Goal: Task Accomplishment & Management: Use online tool/utility

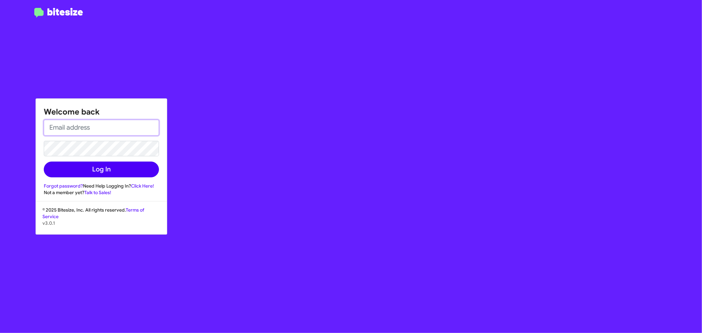
type input "jeks.ocampo1717@gmail.com"
click at [130, 169] on button "Log In" at bounding box center [101, 170] width 115 height 16
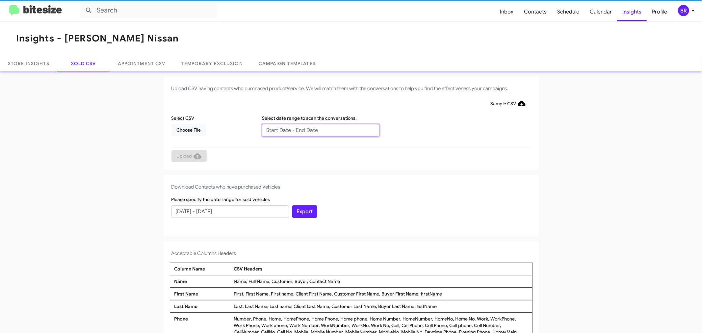
click at [318, 130] on input "text" at bounding box center [321, 130] width 118 height 13
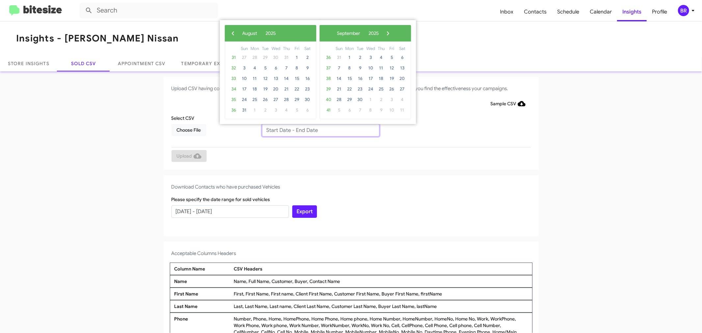
type input "06/11/2025 - 08/11/2025"
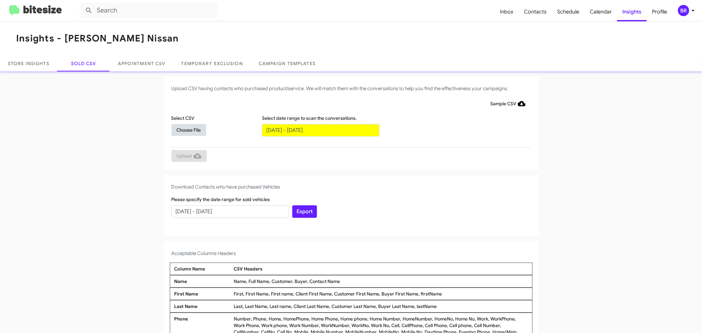
click at [186, 129] on span "Choose File" at bounding box center [189, 130] width 24 height 12
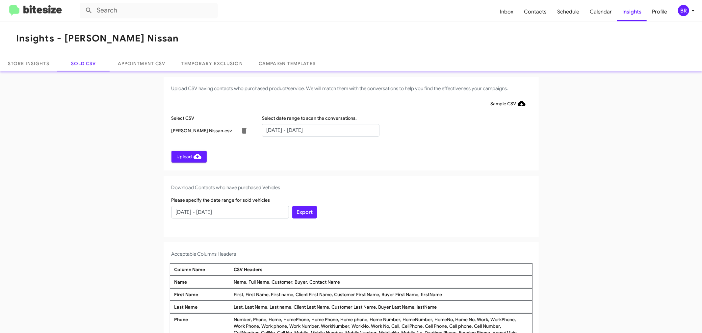
click at [185, 156] on span "Upload" at bounding box center [189, 157] width 25 height 12
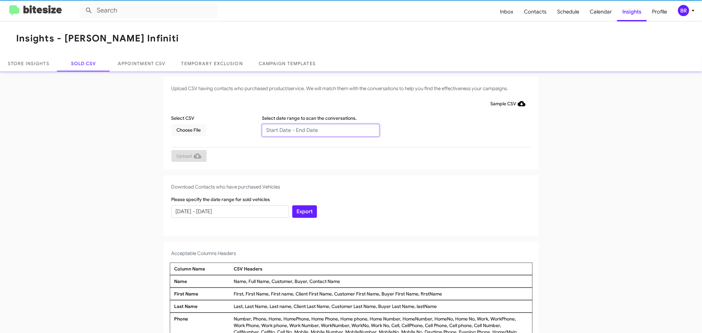
click at [318, 130] on input "text" at bounding box center [321, 130] width 118 height 13
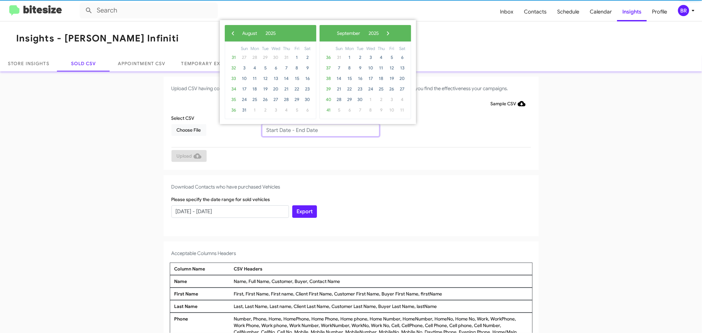
type input "06/11/2025 - 08/11/2025"
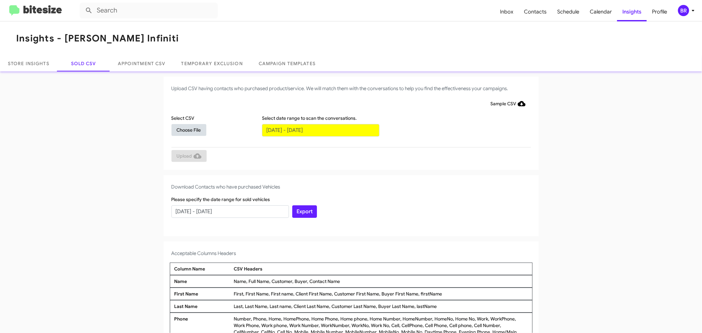
click at [186, 129] on span "Choose File" at bounding box center [189, 130] width 24 height 12
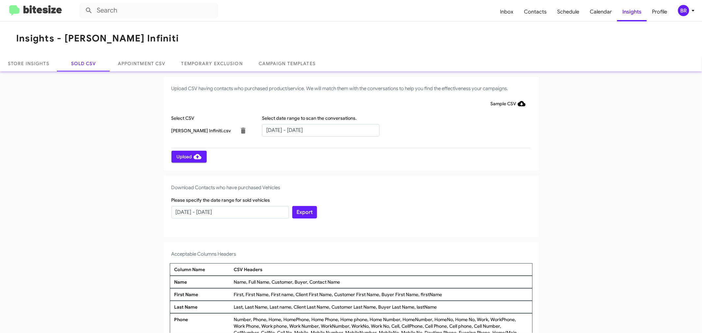
click at [185, 156] on span "Upload" at bounding box center [189, 157] width 25 height 12
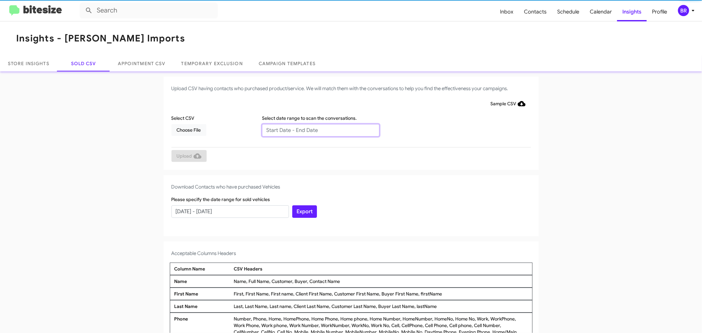
click at [318, 130] on input "text" at bounding box center [321, 130] width 118 height 13
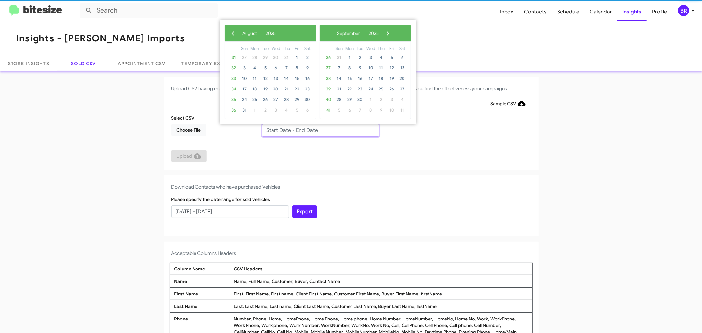
type input "06/11/2025 - 08/11/2025"
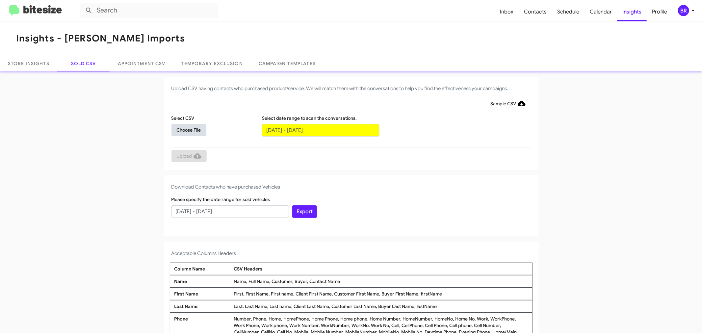
click at [186, 129] on span "Choose File" at bounding box center [189, 130] width 24 height 12
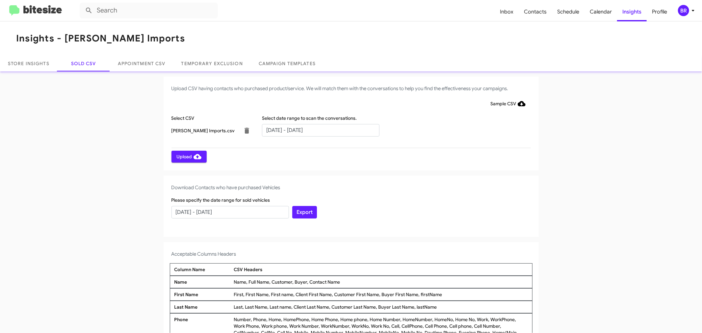
click at [185, 156] on span "Upload" at bounding box center [189, 157] width 25 height 12
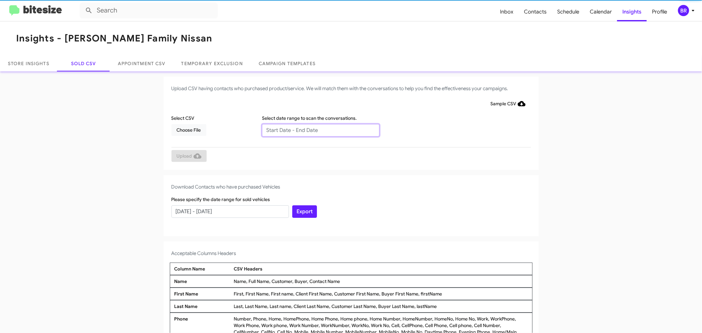
click at [318, 130] on input "text" at bounding box center [321, 130] width 118 height 13
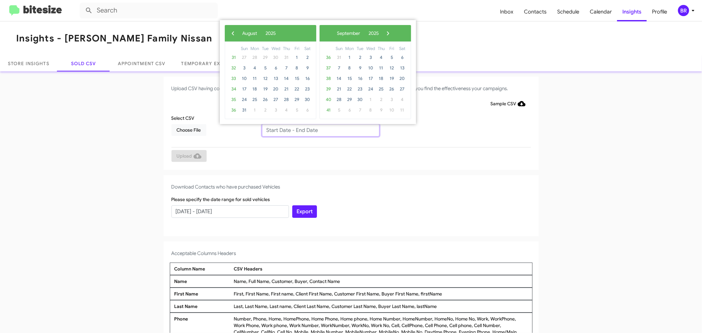
type input "06/11/2025 - 08/11/2025"
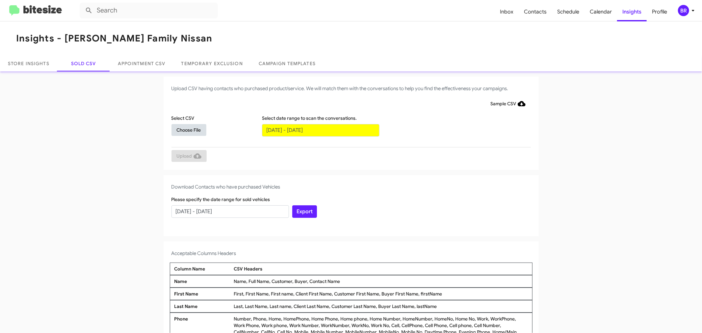
click at [186, 129] on span "Choose File" at bounding box center [189, 130] width 24 height 12
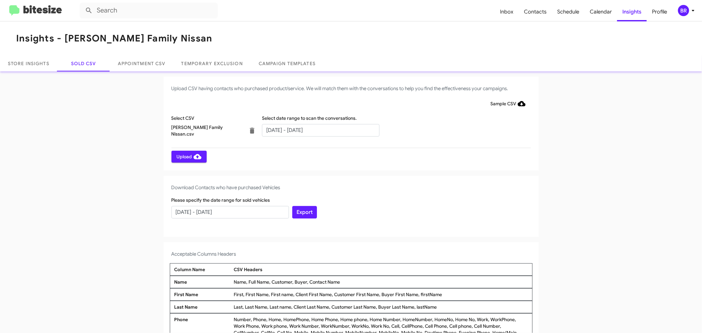
click at [185, 156] on span "Upload" at bounding box center [189, 157] width 25 height 12
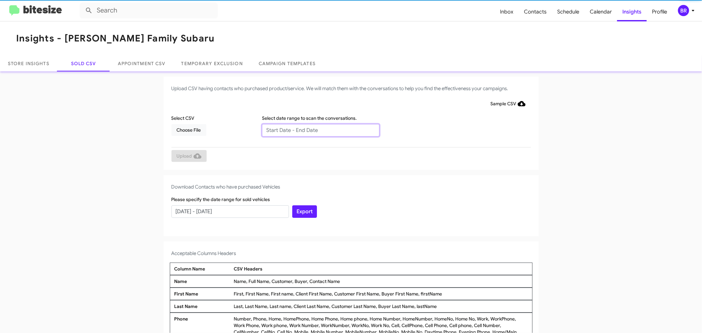
click at [318, 130] on input "text" at bounding box center [321, 130] width 118 height 13
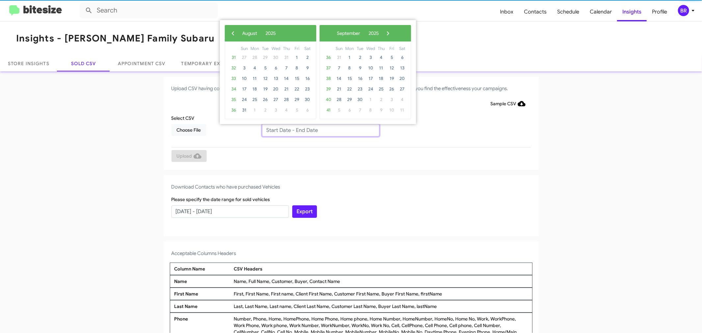
type input "[DATE] - [DATE]"
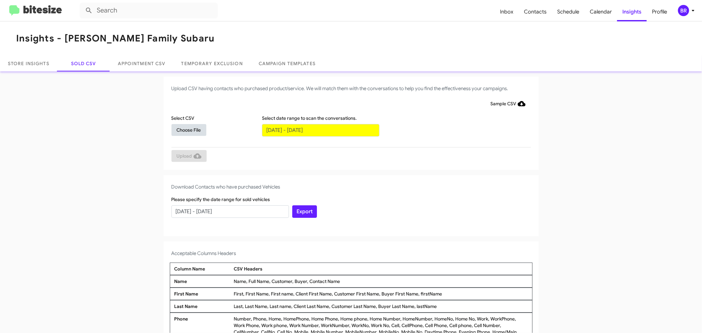
click at [186, 129] on span "Choose File" at bounding box center [189, 130] width 24 height 12
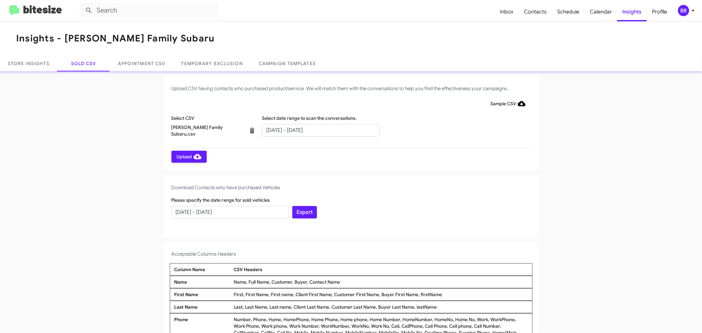
click at [185, 156] on span "Upload" at bounding box center [189, 157] width 25 height 12
